Goal: Task Accomplishment & Management: Use online tool/utility

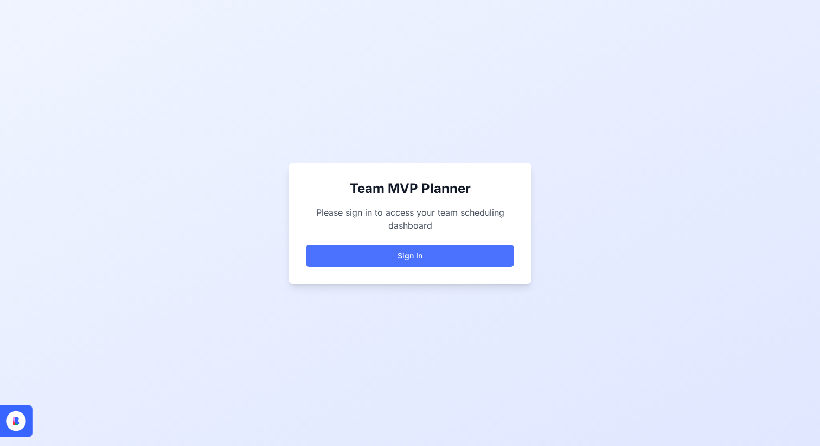
click at [351, 262] on button "Sign In" at bounding box center [410, 256] width 208 height 22
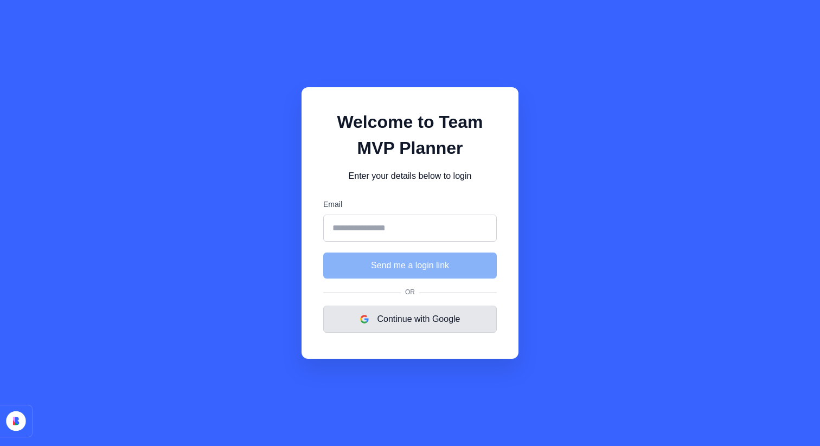
click at [353, 315] on button "Continue with Google" at bounding box center [409, 319] width 173 height 27
